Goal: Check status

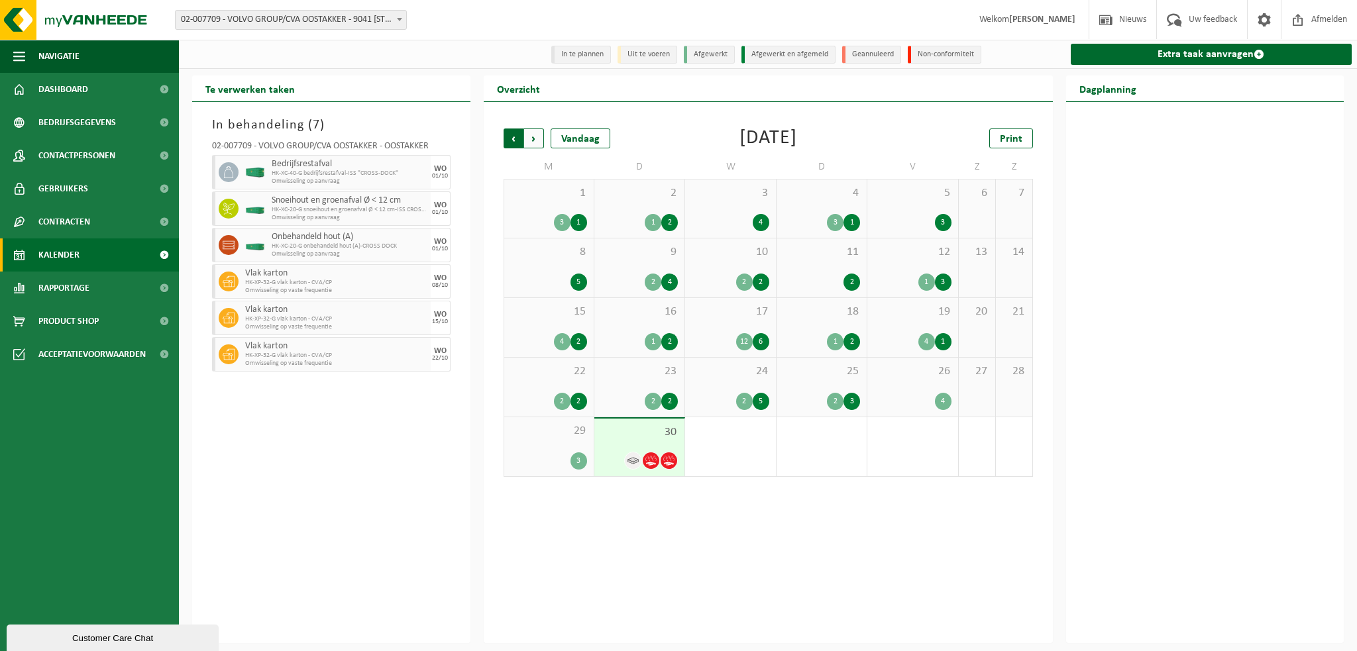
click at [529, 137] on span "Volgende" at bounding box center [534, 139] width 20 height 20
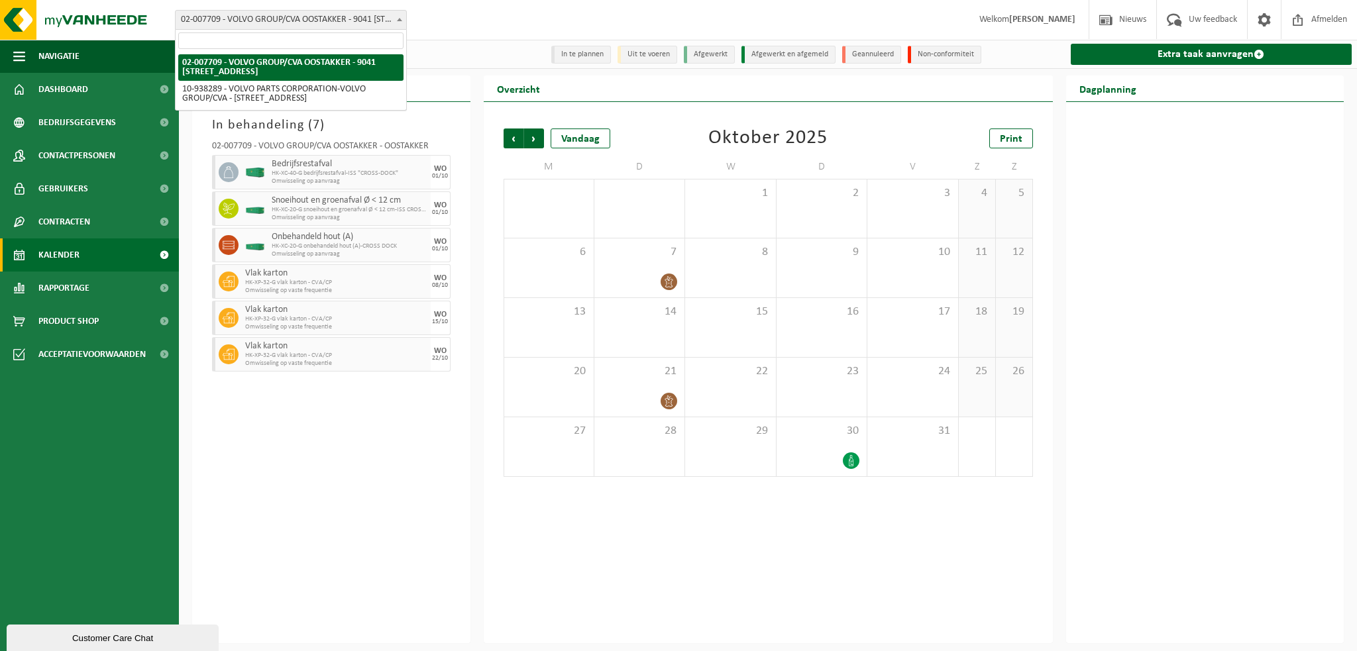
click at [402, 19] on span at bounding box center [399, 19] width 13 height 17
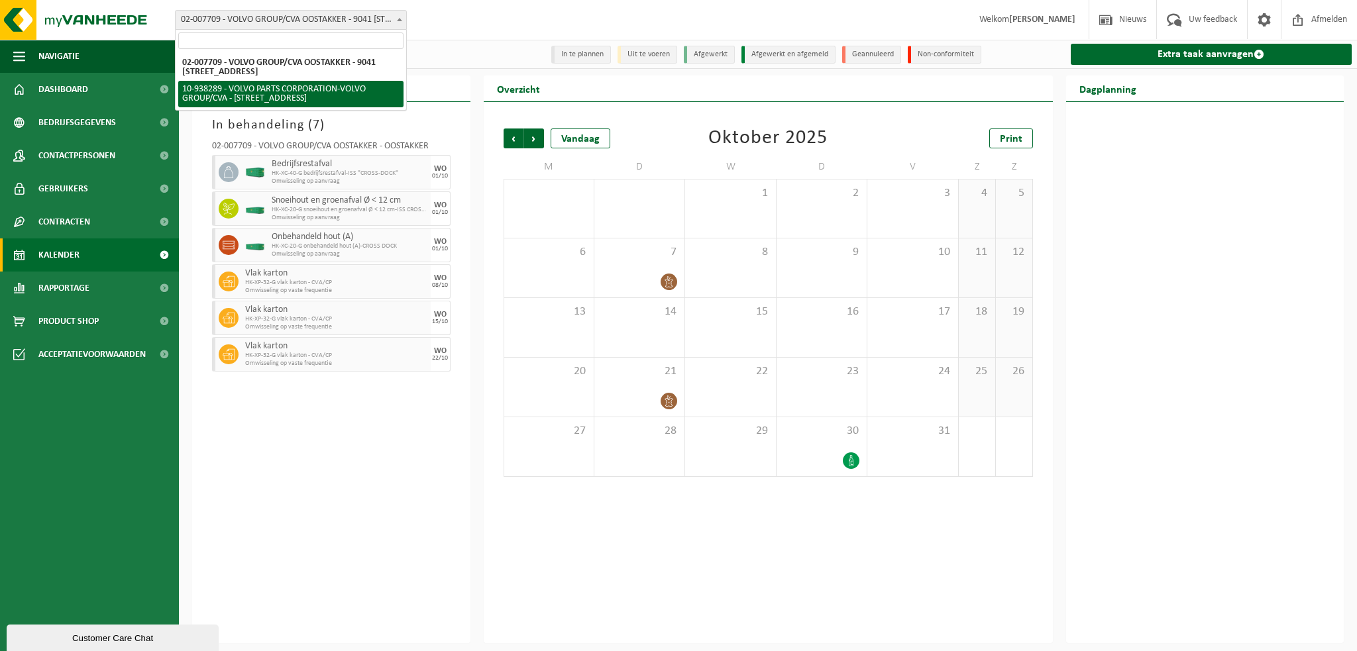
select select "140938"
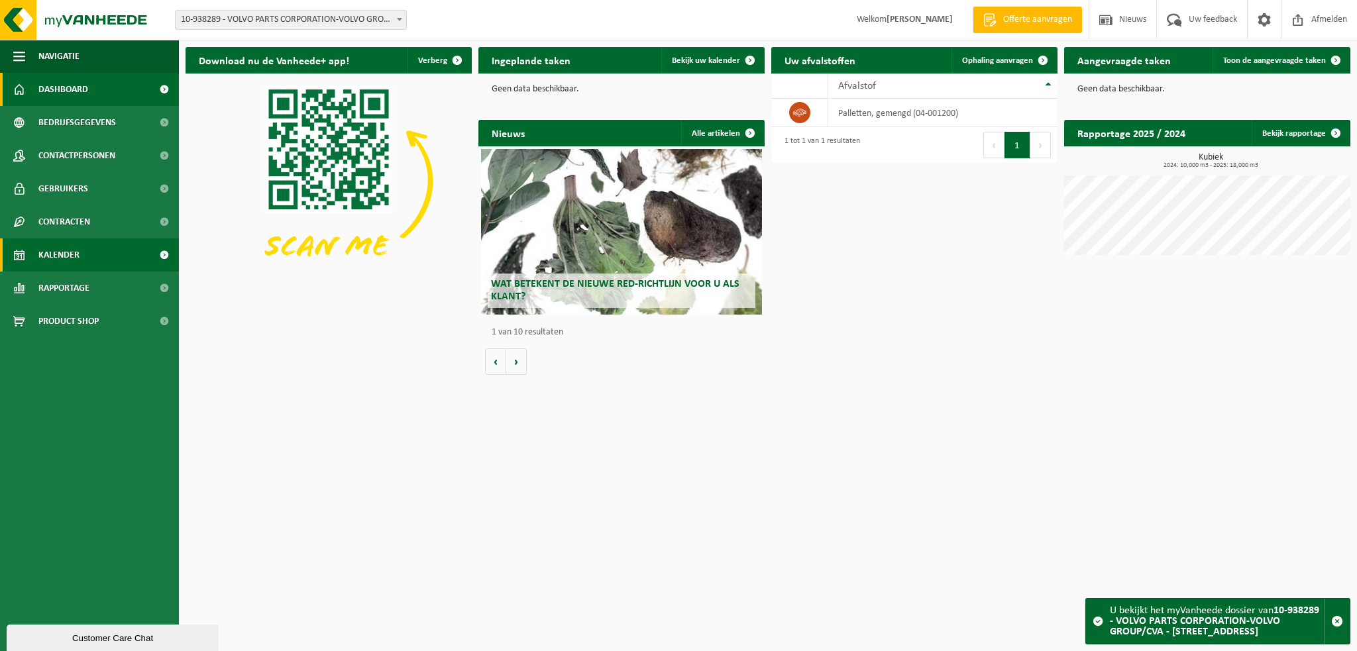
click at [72, 259] on span "Kalender" at bounding box center [58, 254] width 41 height 33
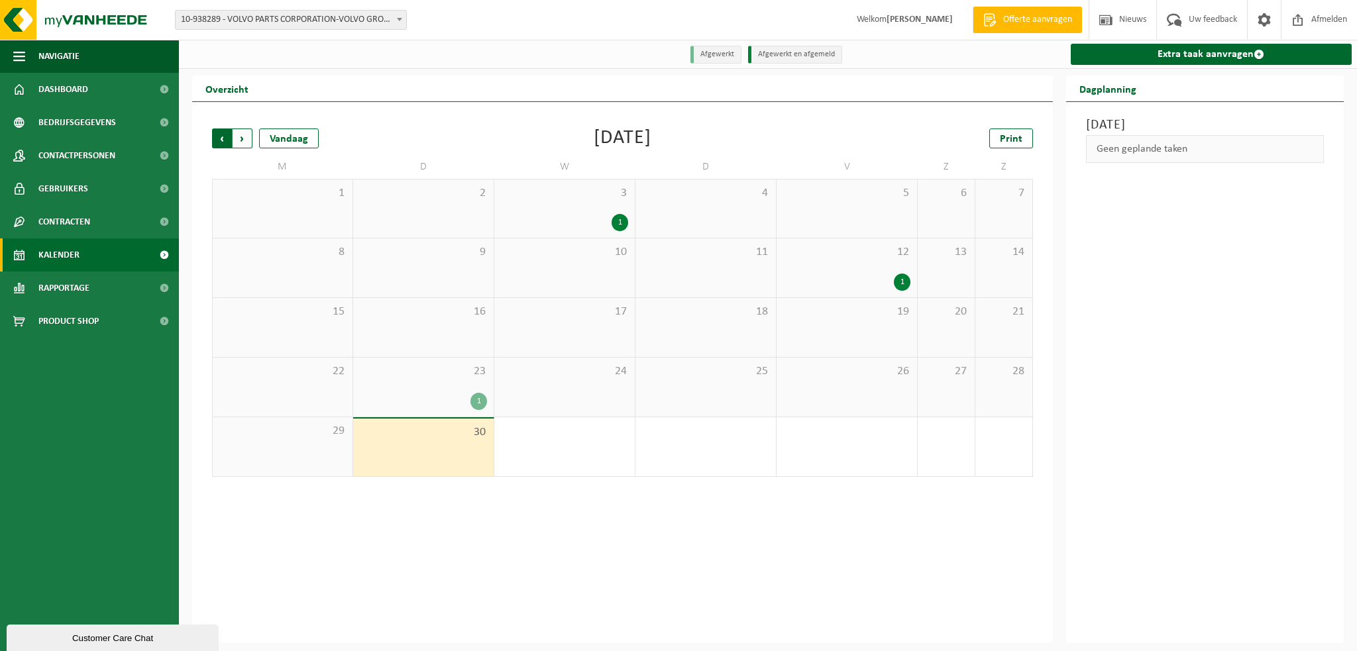
click at [245, 140] on span "Volgende" at bounding box center [242, 139] width 20 height 20
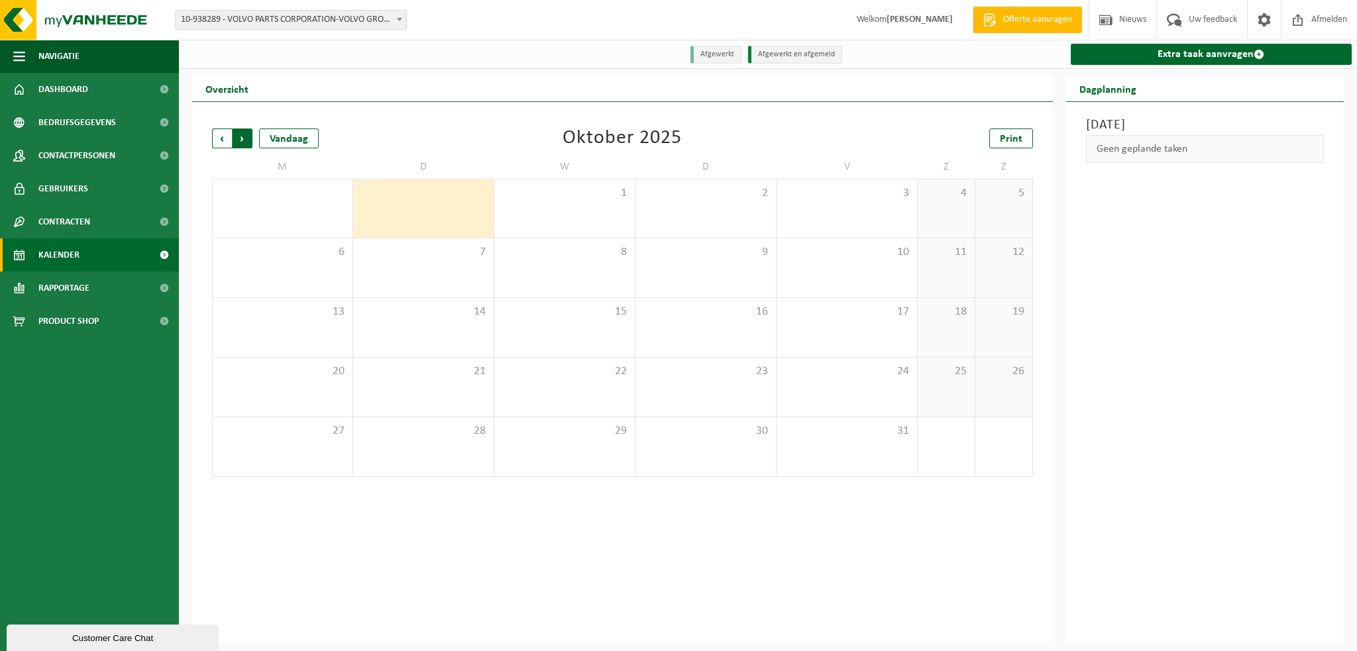
click at [220, 140] on span "Vorige" at bounding box center [222, 139] width 20 height 20
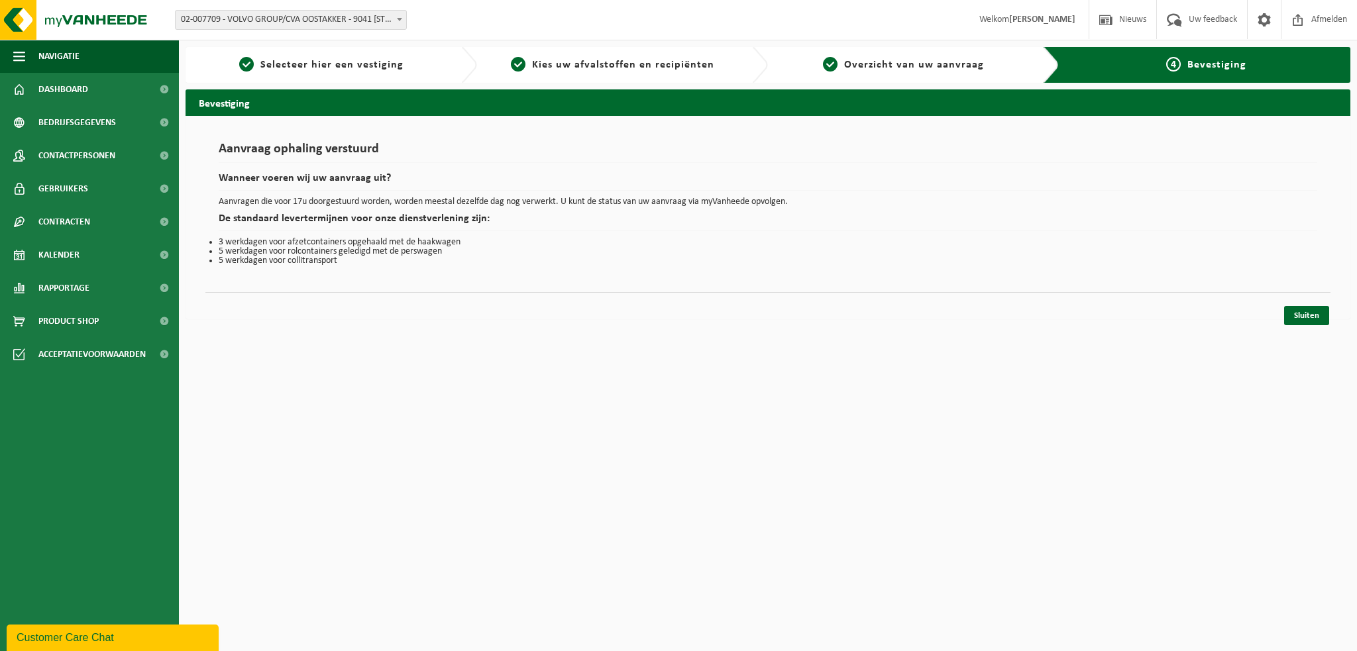
click at [937, 548] on html "Vestiging: 02-007709 - VOLVO GROUP/CVA OOSTAKKER - 9041 OOSTAKKER, SMALLEHEERWE…" at bounding box center [678, 325] width 1357 height 651
